Goal: Task Accomplishment & Management: Use online tool/utility

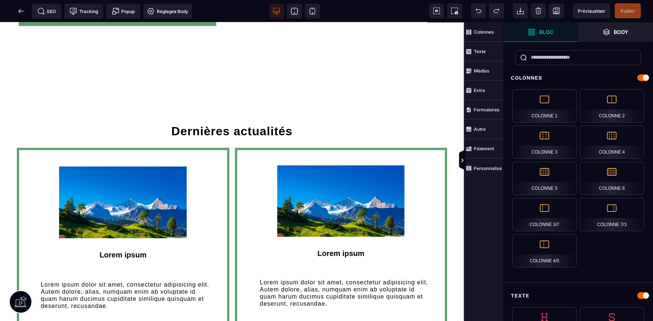
scroll to position [408, 0]
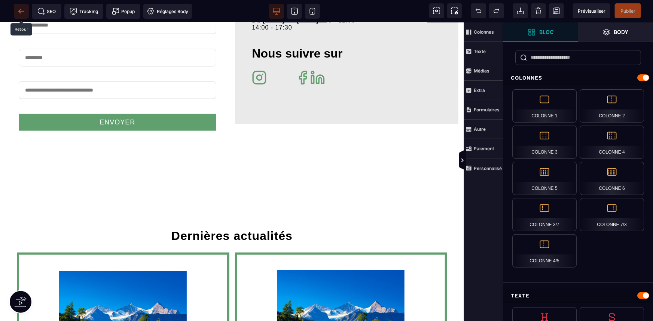
click at [15, 7] on span at bounding box center [21, 11] width 15 height 15
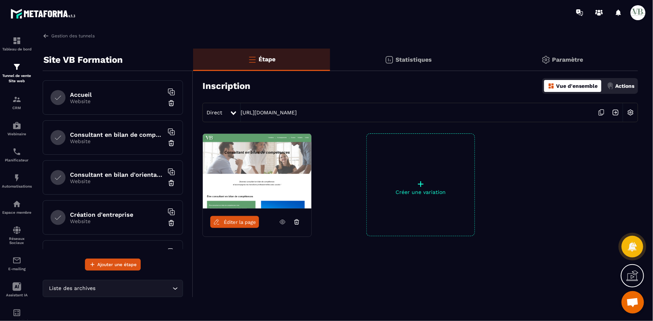
click at [113, 103] on p "Website" at bounding box center [117, 101] width 94 height 6
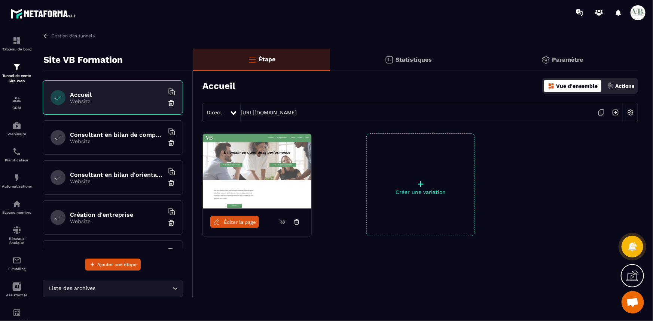
click at [77, 145] on div "Consultant en bilan de compétences Website" at bounding box center [113, 137] width 140 height 34
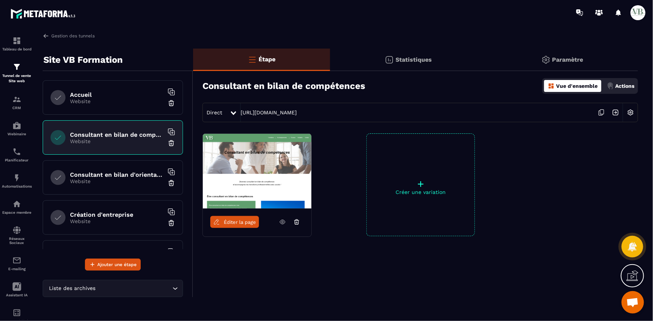
click at [232, 219] on link "Éditer la page" at bounding box center [234, 222] width 49 height 12
